Goal: Task Accomplishment & Management: Manage account settings

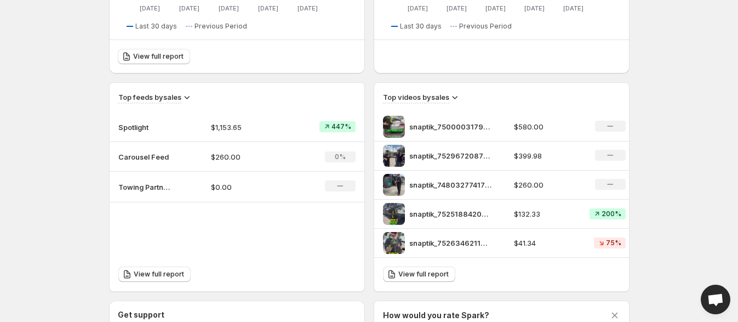
scroll to position [427, 0]
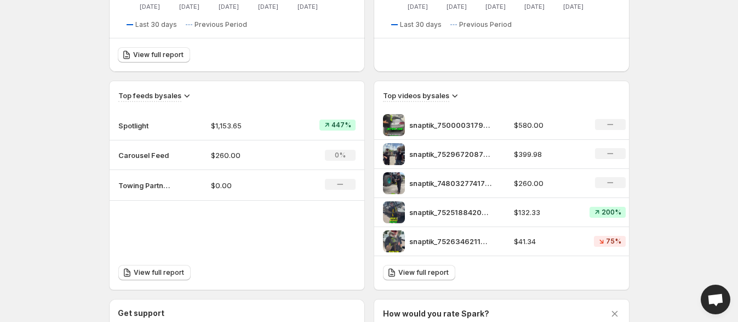
click at [141, 126] on p "Spotlight" at bounding box center [145, 125] width 55 height 11
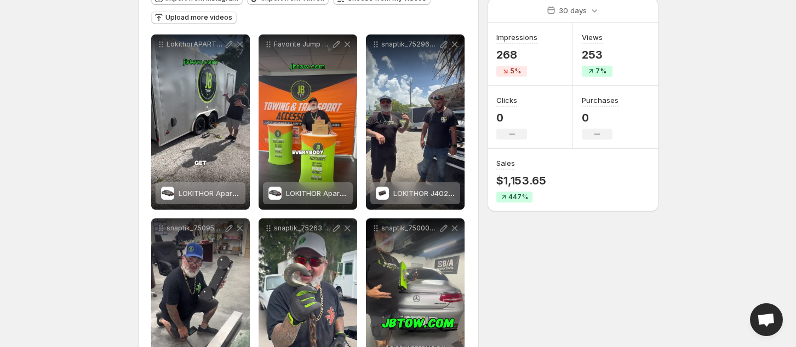
scroll to position [127, 0]
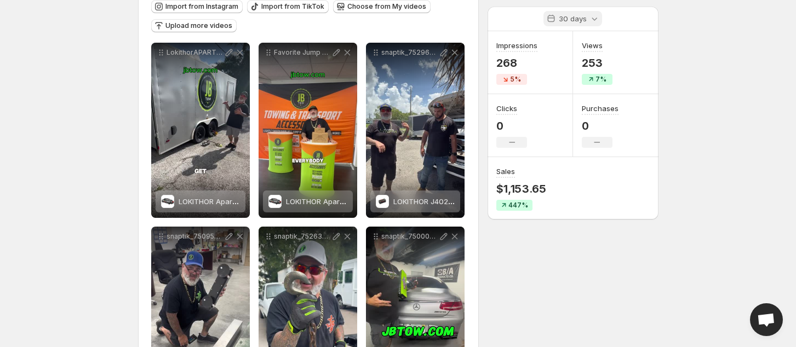
click at [592, 22] on icon at bounding box center [594, 18] width 11 height 11
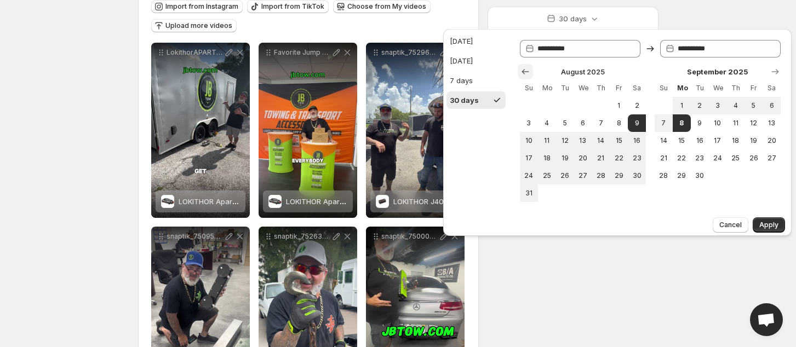
click at [523, 72] on icon "Show previous month, July 2025" at bounding box center [525, 71] width 11 height 11
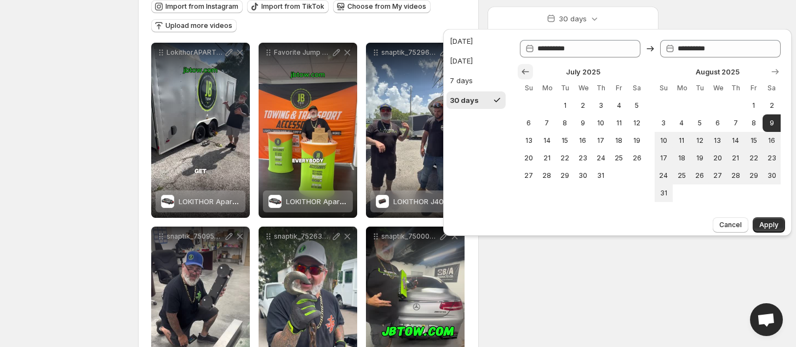
click at [523, 72] on icon "Show previous month, June 2025" at bounding box center [525, 71] width 11 height 11
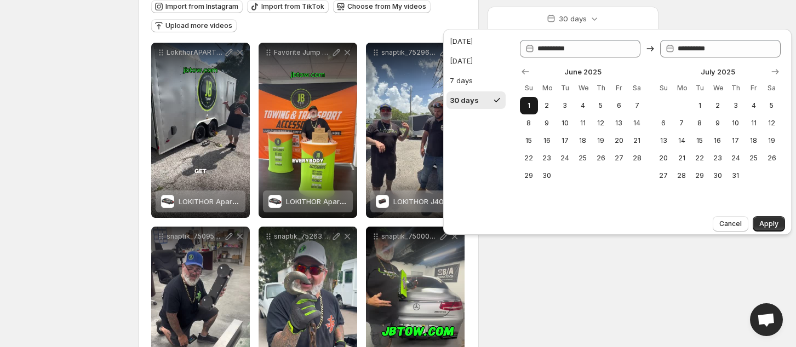
click at [528, 102] on span "1" at bounding box center [528, 105] width 9 height 9
type input "**********"
click at [737, 73] on icon "Show next month, August 2025" at bounding box center [775, 71] width 11 height 11
click at [737, 73] on icon "Show next month, September 2025" at bounding box center [775, 71] width 11 height 11
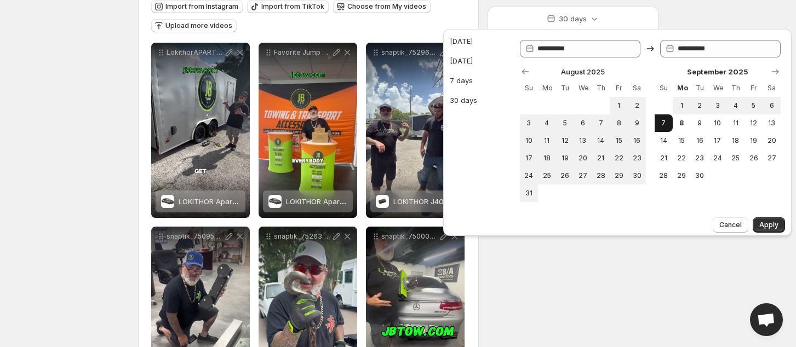
click at [660, 123] on span "7" at bounding box center [663, 123] width 9 height 9
type input "**********"
click at [737, 222] on span "Apply" at bounding box center [768, 225] width 19 height 9
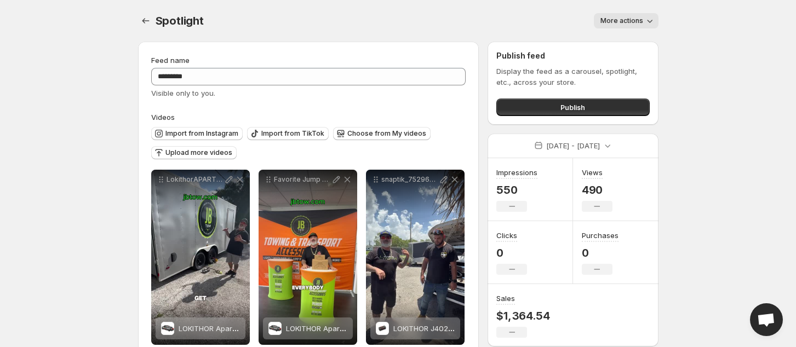
scroll to position [73, 0]
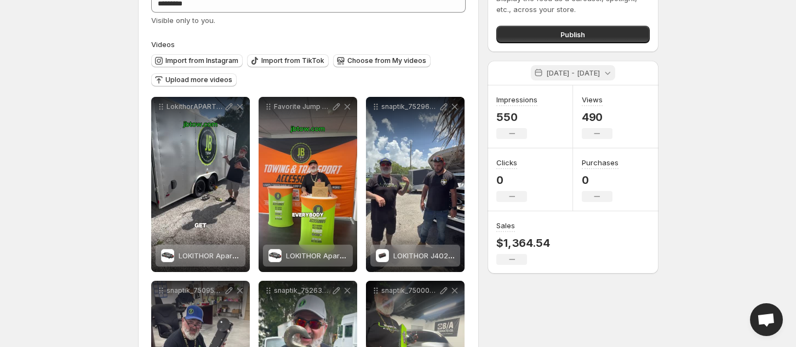
click at [612, 79] on div "[DATE] - [DATE]" at bounding box center [573, 72] width 84 height 15
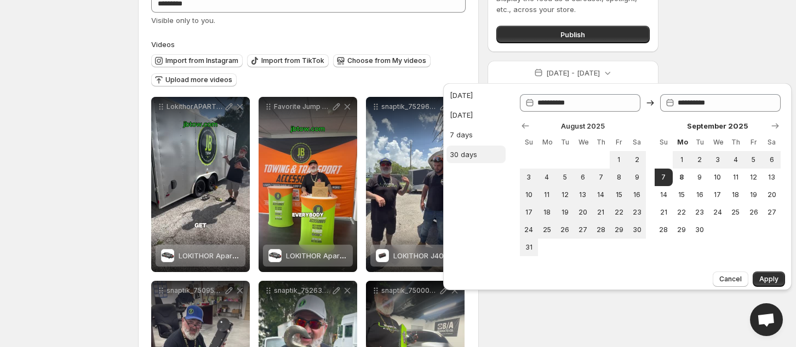
click at [470, 152] on div "30 days" at bounding box center [463, 154] width 27 height 11
type input "**********"
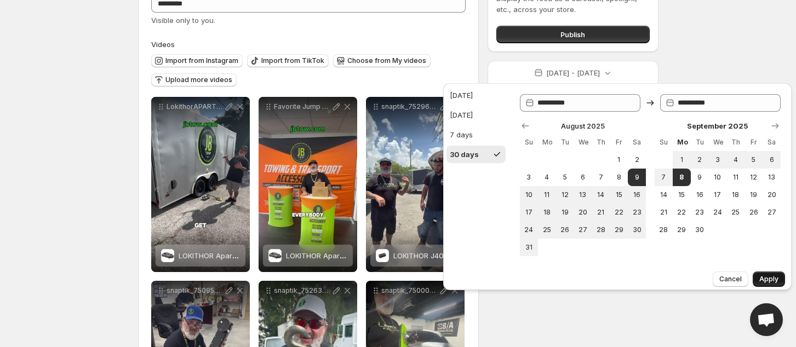
click at [737, 273] on button "Apply" at bounding box center [769, 279] width 32 height 15
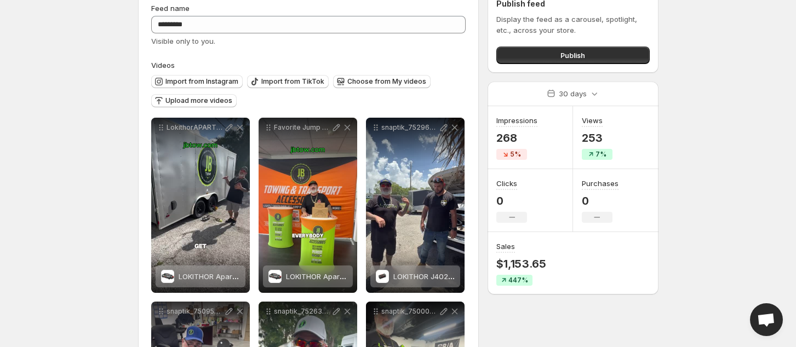
scroll to position [0, 0]
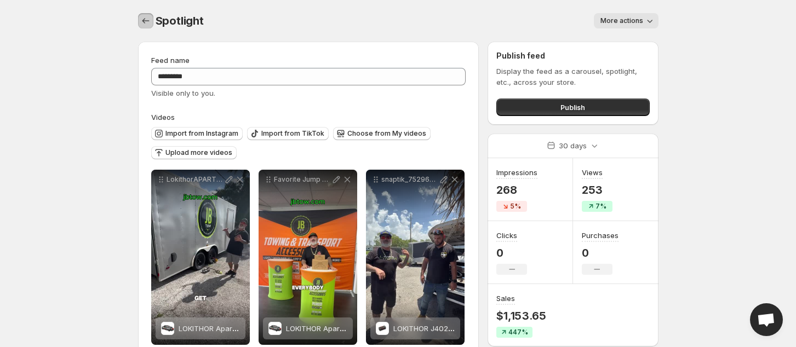
click at [150, 23] on icon "Settings" at bounding box center [145, 20] width 11 height 11
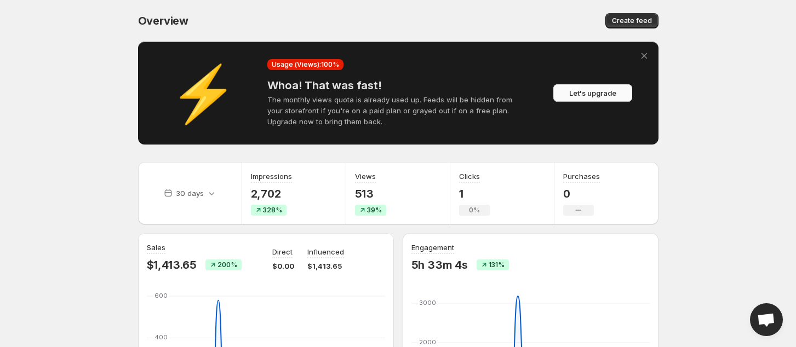
click at [588, 89] on span "Let's upgrade" at bounding box center [592, 93] width 47 height 11
